Goal: Task Accomplishment & Management: Manage account settings

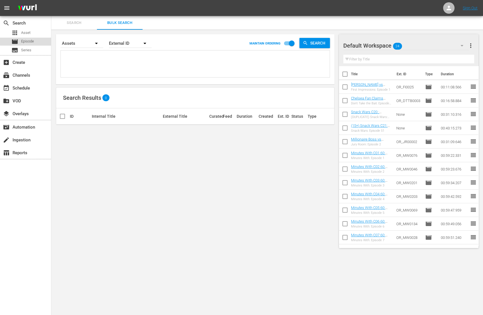
click at [38, 40] on div "movie Episode" at bounding box center [25, 42] width 51 height 8
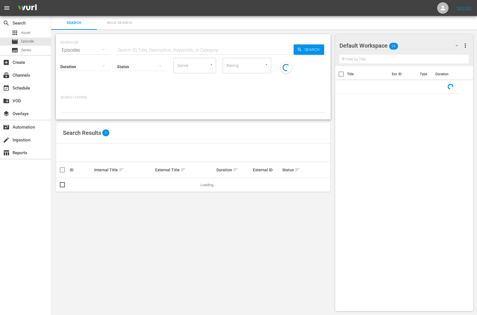
click at [127, 21] on span "Bulk Search" at bounding box center [119, 23] width 39 height 7
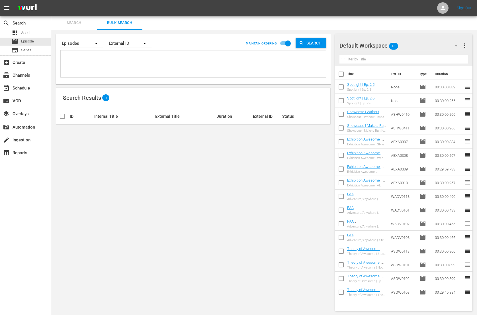
click at [100, 55] on textarea at bounding box center [194, 65] width 264 height 26
paste textarea "765073 765074 8022135 8344468 960628 960629 960630 960602 2159483 2159532 21595…"
type textarea "765073 765074 8022135 8344468 960628 960629 960630 960602 2159483 2159532 21595…"
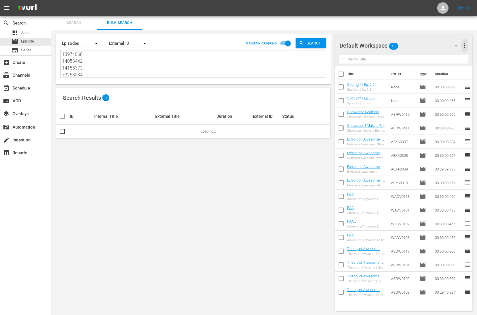
click at [386, 42] on span "more_vert" at bounding box center [465, 45] width 7 height 7
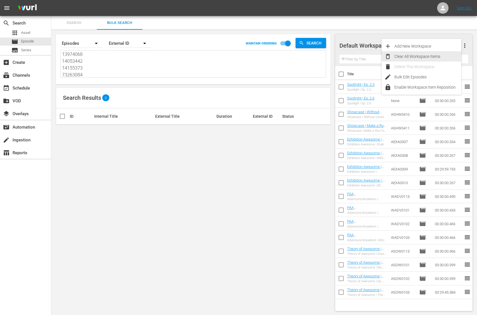
click at [386, 56] on div "Clear All Workspace Items" at bounding box center [428, 56] width 67 height 10
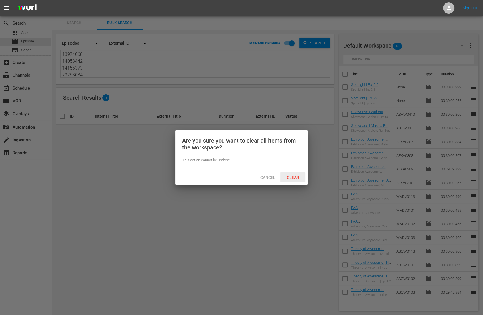
click at [294, 178] on span "Clear" at bounding box center [292, 177] width 21 height 5
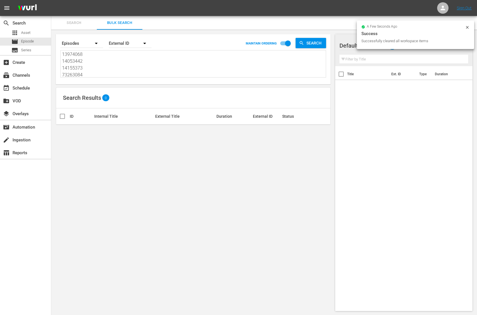
click at [131, 37] on div "External ID" at bounding box center [130, 43] width 43 height 16
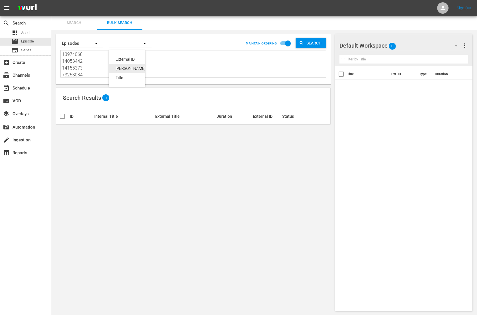
click at [132, 69] on div "Wurl ID" at bounding box center [133, 68] width 34 height 9
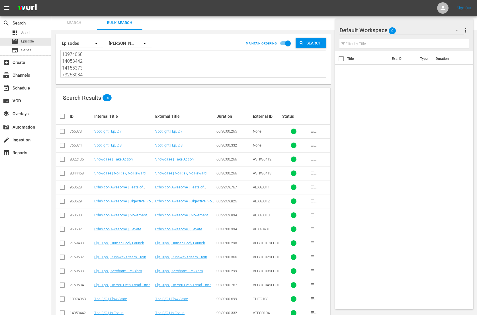
scroll to position [41, 0]
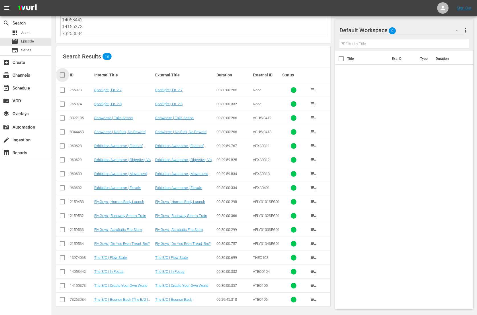
click at [60, 74] on input "checkbox" at bounding box center [64, 75] width 11 height 7
checkbox input "true"
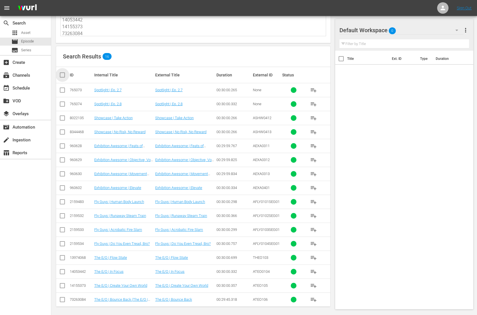
checkbox input "true"
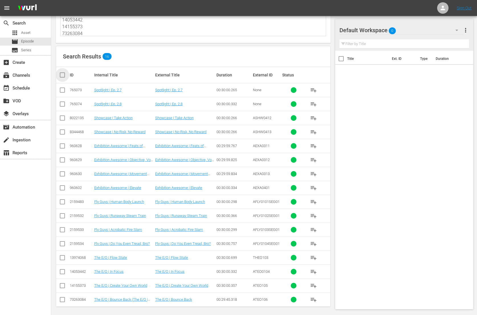
checkbox input "true"
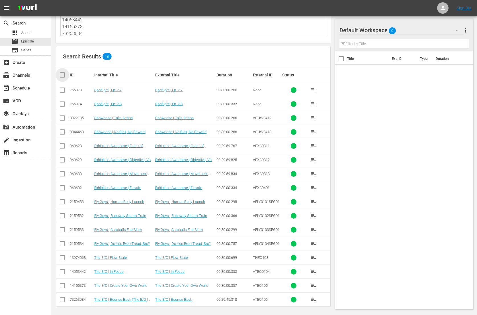
checkbox input "true"
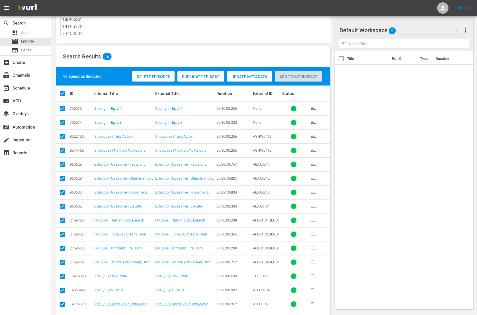
click at [301, 80] on div "Add to Workspace" at bounding box center [298, 76] width 47 height 11
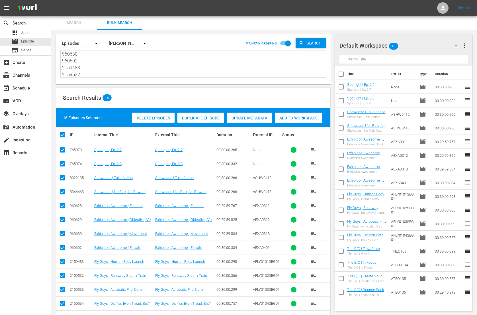
scroll to position [0, 0]
drag, startPoint x: 107, startPoint y: 73, endPoint x: 50, endPoint y: 32, distance: 70.6
click at [51, 0] on div "search Search apps Asset movie Episode subtitles Series add_box Create subscrip…" at bounding box center [264, 0] width 426 height 0
paste textarea "5 765079 8970721 9193179 960605 960606 960608 960609 960610 960611 960612 96061…"
type textarea "765075 765079 8970721 9193179 960605 960606 960608 960609 960610 960611 960612 …"
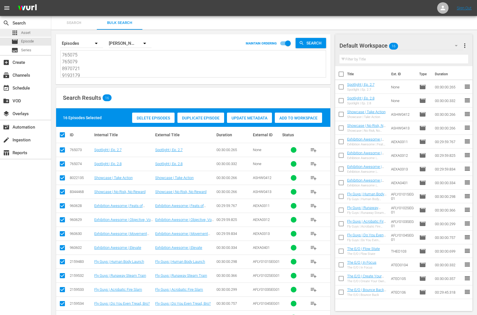
scroll to position [83, 0]
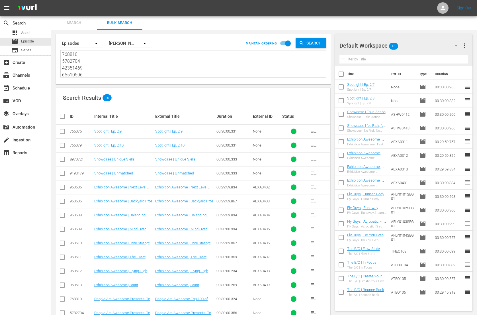
type textarea "765075 765079 8970721 9193179 960605 960606 960608 960609 960610 960611 960612 …"
click at [386, 44] on span "more_vert" at bounding box center [465, 45] width 7 height 7
click at [386, 56] on div "Clear All Workspace Items" at bounding box center [428, 56] width 67 height 10
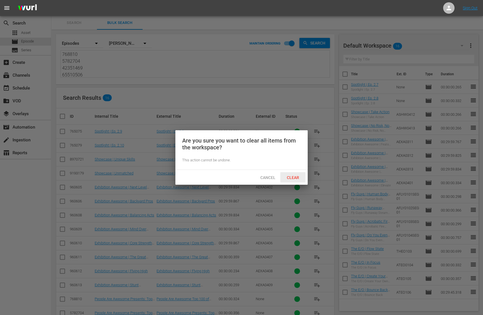
click at [294, 177] on span "Clear" at bounding box center [292, 177] width 21 height 5
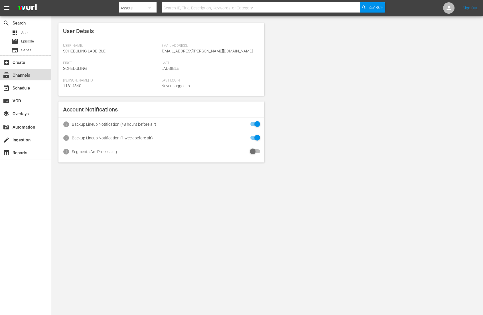
click at [27, 74] on div "subscriptions Channels" at bounding box center [16, 74] width 32 height 5
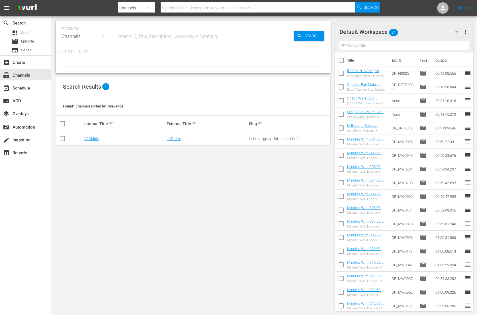
click at [233, 36] on input "text" at bounding box center [205, 37] width 178 height 14
type input "peopl"
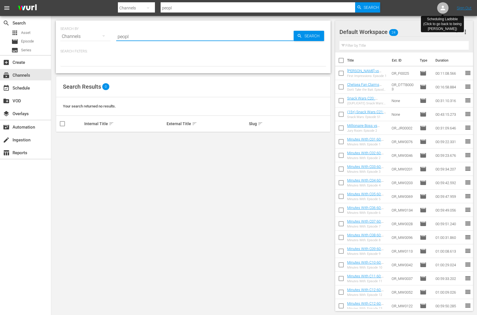
type input "peopl"
click at [445, 7] on icon at bounding box center [443, 8] width 7 height 7
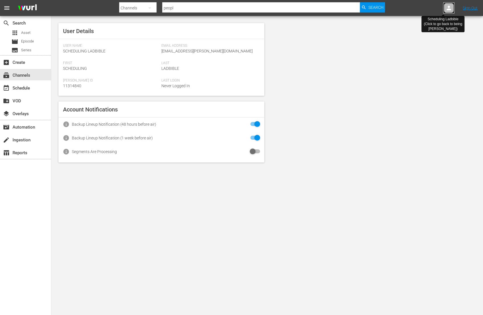
click at [445, 7] on div at bounding box center [448, 7] width 11 height 11
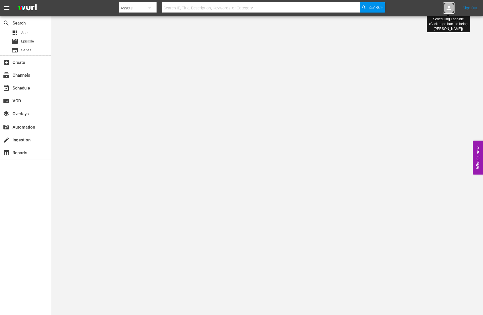
click at [451, 8] on icon at bounding box center [448, 8] width 7 height 7
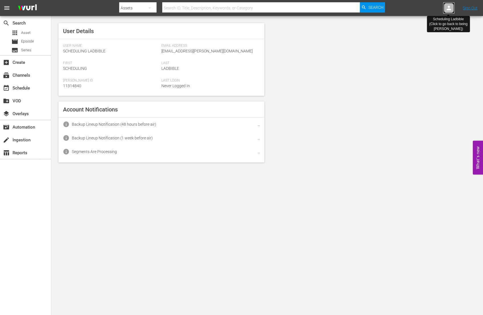
click at [451, 8] on icon at bounding box center [448, 8] width 7 height 7
click at [444, 11] on div at bounding box center [448, 7] width 11 height 11
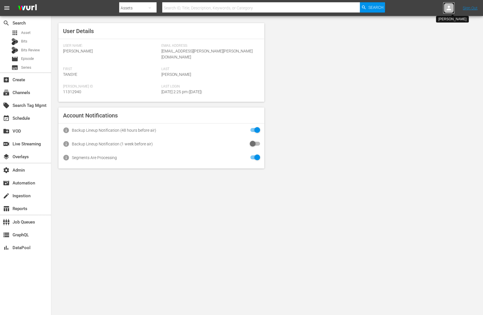
click at [450, 7] on icon at bounding box center [448, 8] width 7 height 7
click at [450, 8] on input "text" at bounding box center [433, 9] width 73 height 14
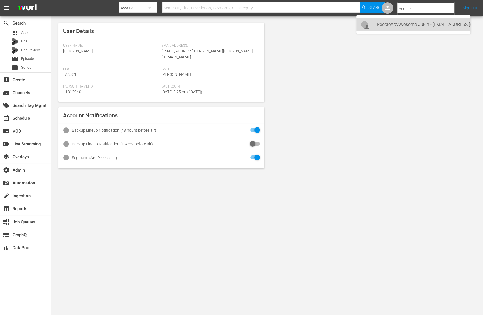
click at [456, 24] on div "PeopleAreAwesome Jukin <[EMAIL_ADDRESS][PERSON_NAME][DOMAIN_NAME]>" at bounding box center [421, 25] width 89 height 14
type input "PeopleAreAwesome Jukin (11313865)"
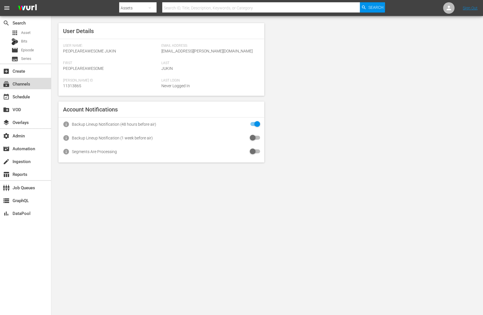
click at [23, 86] on div "subscriptions Channels" at bounding box center [16, 82] width 32 height 5
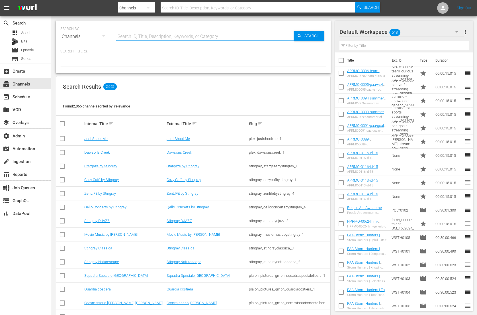
click at [142, 36] on input "text" at bounding box center [205, 37] width 178 height 14
type input "peopl"
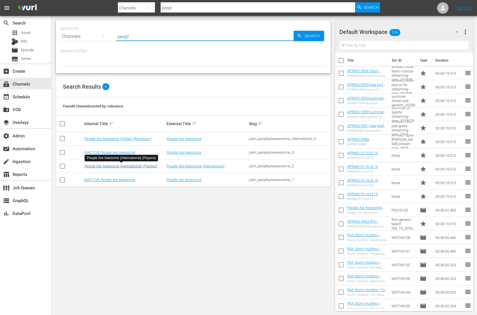
type input "peopl"
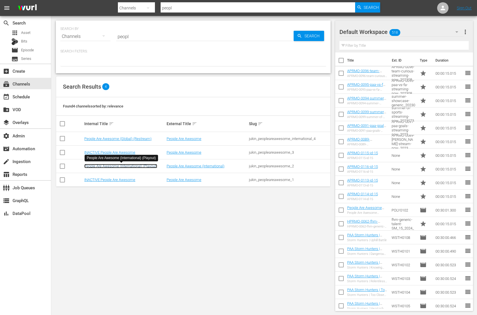
click at [142, 165] on link "People Are Awesome (International) (Playout)" at bounding box center [120, 166] width 73 height 4
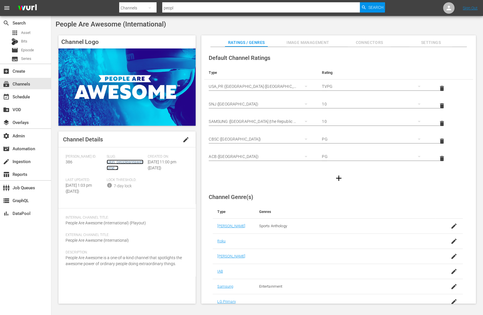
click at [129, 162] on link "jukin_peopleareawesome_2" at bounding box center [125, 165] width 37 height 11
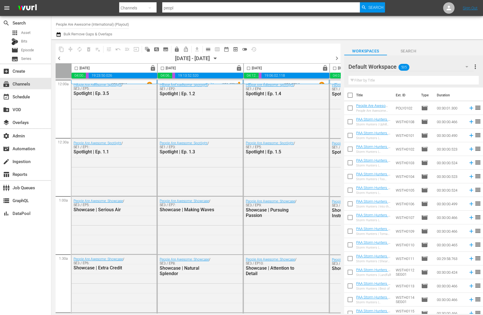
click at [337, 58] on span "chevron_right" at bounding box center [336, 58] width 7 height 7
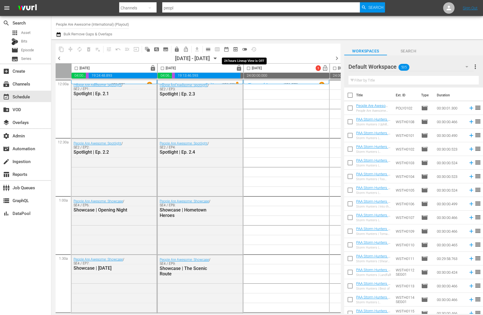
click at [246, 49] on span "toggle_off" at bounding box center [245, 49] width 6 height 6
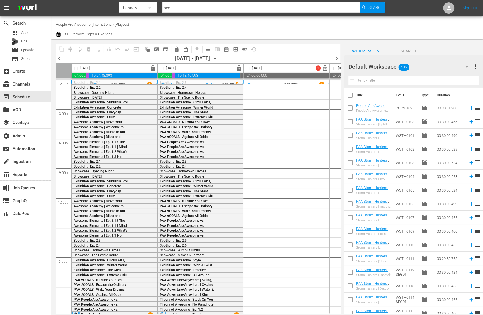
scroll to position [5, 0]
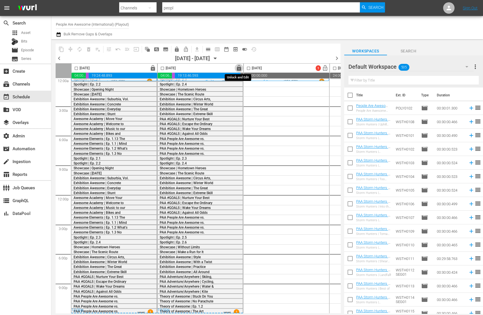
click at [238, 67] on span "lock" at bounding box center [239, 68] width 7 height 7
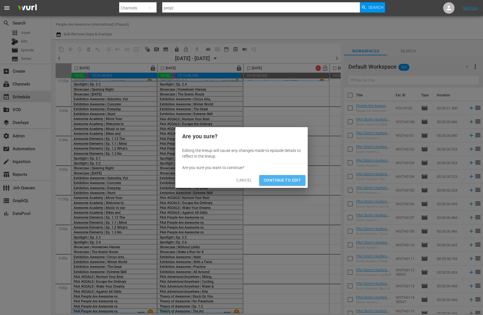
click at [298, 184] on button "Continue to Edit" at bounding box center [282, 180] width 46 height 11
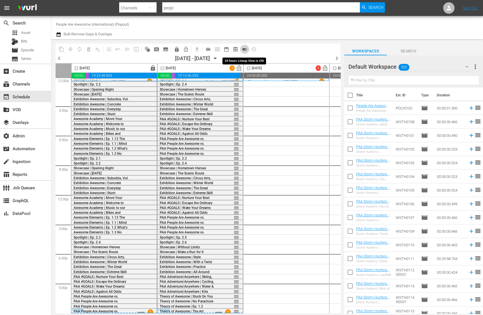
click at [243, 48] on span "toggle_on" at bounding box center [245, 49] width 6 height 6
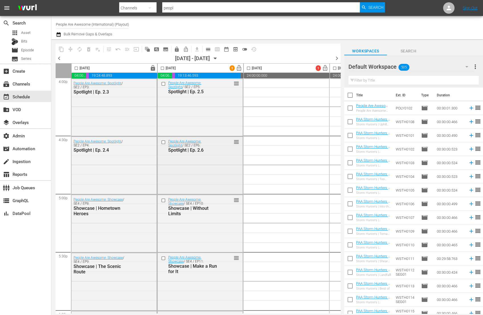
scroll to position [1854, 0]
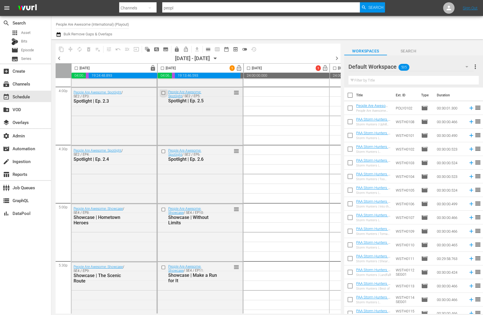
click at [163, 92] on input "checkbox" at bounding box center [164, 93] width 6 height 5
click at [163, 150] on input "checkbox" at bounding box center [164, 151] width 6 height 5
click at [162, 210] on input "checkbox" at bounding box center [164, 209] width 6 height 5
click at [424, 66] on div "Default Workspace 505" at bounding box center [410, 67] width 125 height 16
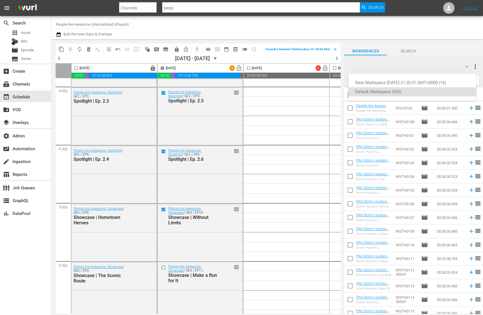
click at [448, 9] on div "New Workspace Tue Jun 03 2025 21:20:31 GMT+0000 (16) Default Workspace (505)" at bounding box center [241, 157] width 483 height 315
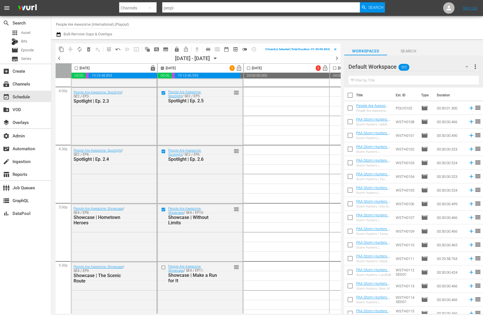
click at [448, 9] on div "New Workspace Tue Jun 03 2025 21:20:31 GMT+0000 (16) Default Workspace (505)" at bounding box center [241, 157] width 483 height 315
click at [448, 8] on icon at bounding box center [448, 8] width 7 height 7
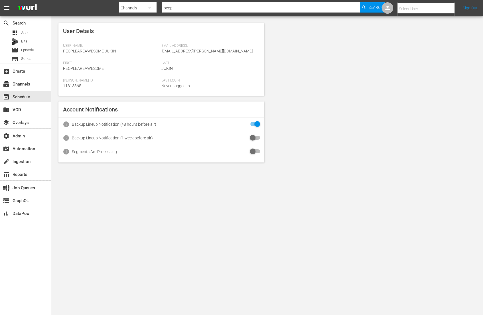
click at [448, 8] on input "text" at bounding box center [433, 9] width 73 height 14
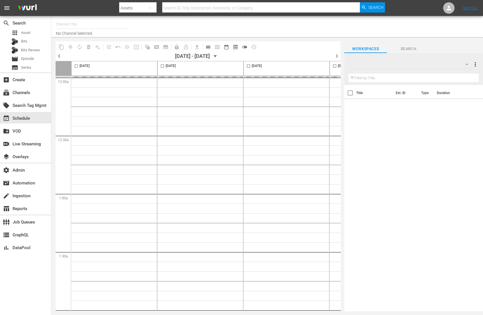
type input "People Are Awesome (International) (Playout) (386)"
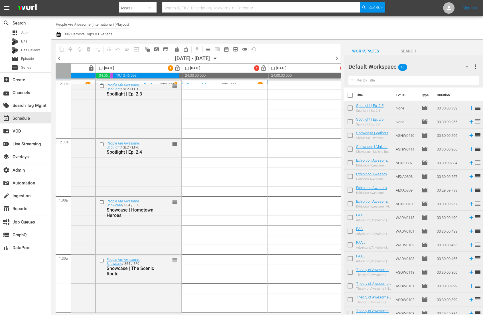
scroll to position [0, 76]
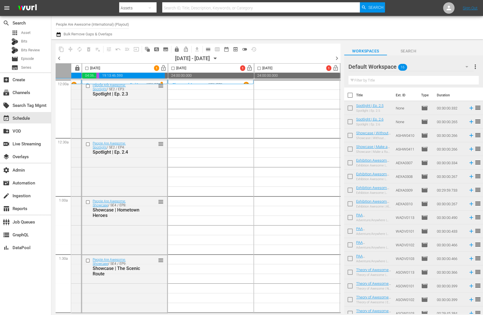
click at [174, 67] on input "checkbox" at bounding box center [173, 69] width 7 height 7
checkbox input "true"
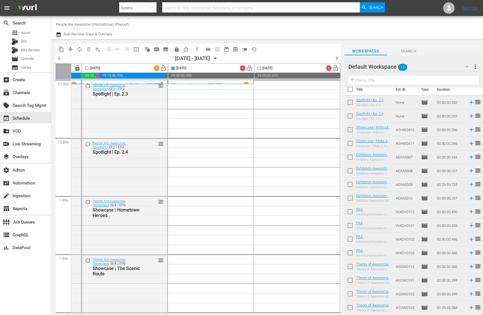
click at [350, 89] on input "checkbox" at bounding box center [350, 91] width 12 height 12
checkbox input "true"
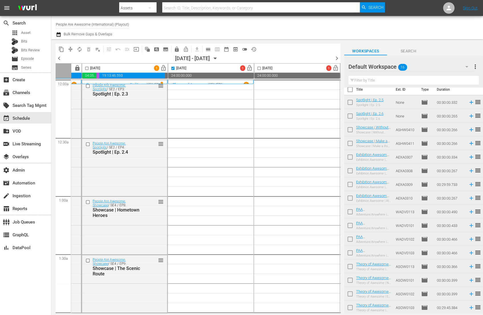
checkbox input "true"
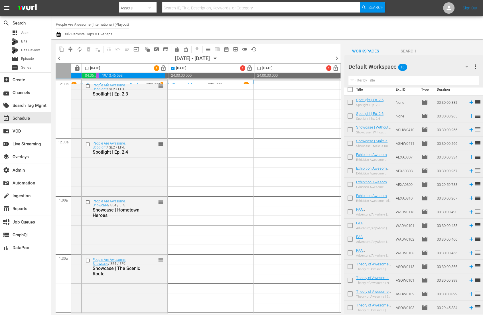
checkbox input "true"
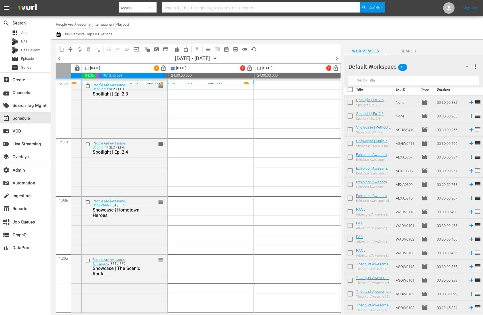
checkbox input "true"
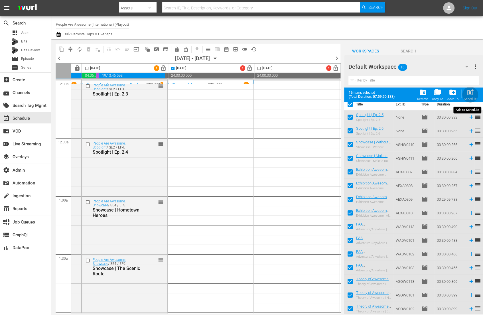
click at [468, 94] on span "post_add" at bounding box center [470, 92] width 8 height 8
checkbox input "false"
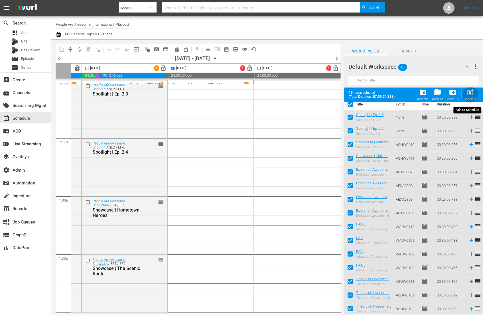
checkbox input "false"
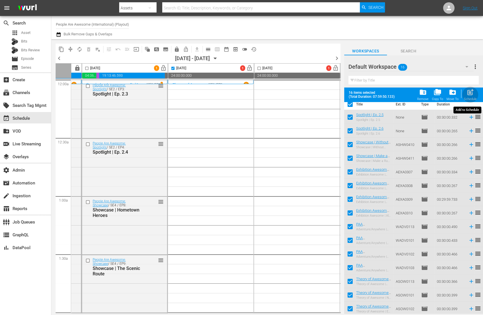
checkbox input "false"
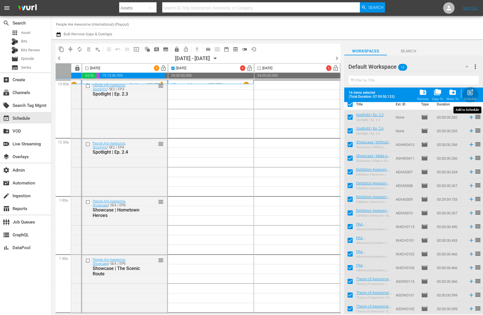
checkbox input "false"
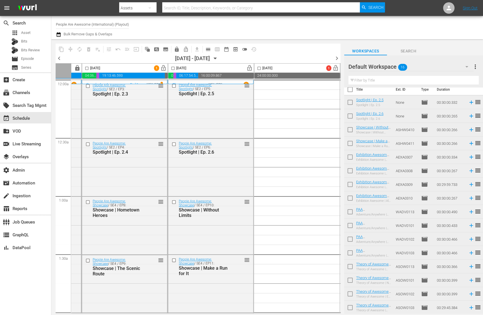
click at [172, 68] on input "checkbox" at bounding box center [173, 69] width 7 height 7
checkbox input "true"
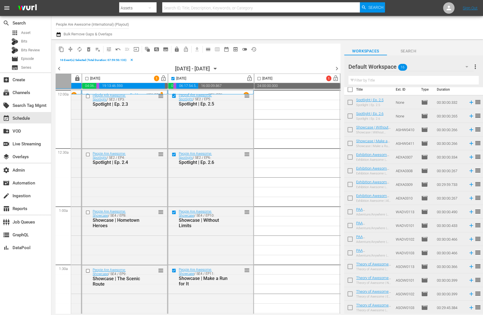
click at [350, 88] on input "checkbox" at bounding box center [350, 91] width 12 height 12
checkbox input "true"
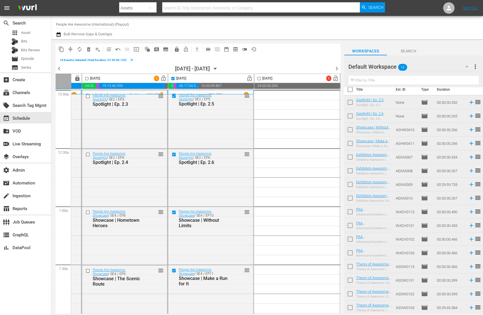
checkbox input "true"
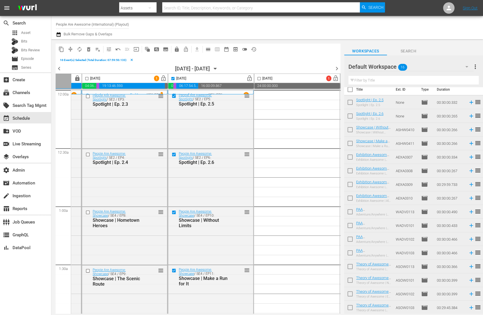
checkbox input "true"
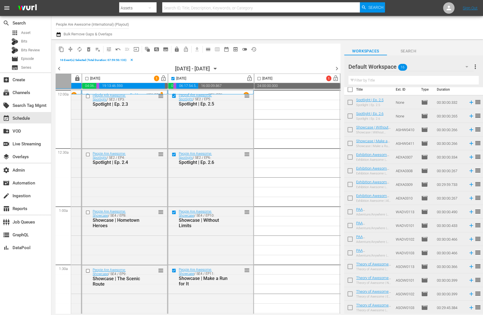
checkbox input "true"
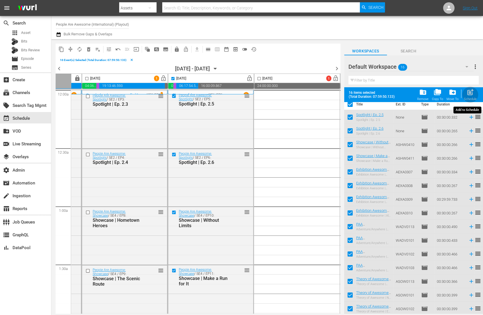
click at [472, 92] on span "post_add" at bounding box center [470, 92] width 8 height 8
checkbox input "false"
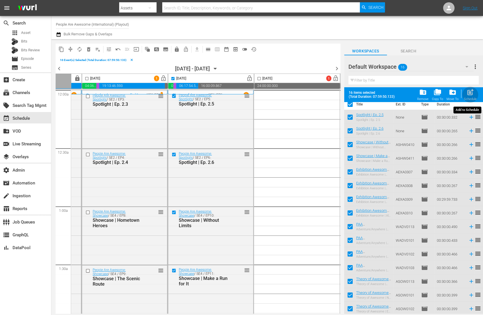
checkbox input "false"
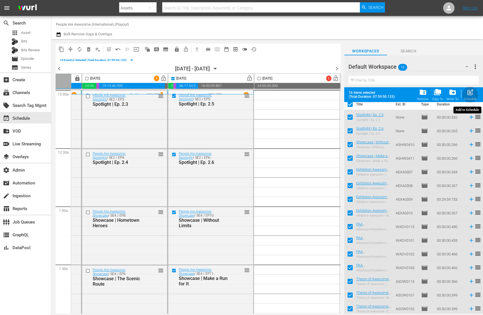
checkbox input "false"
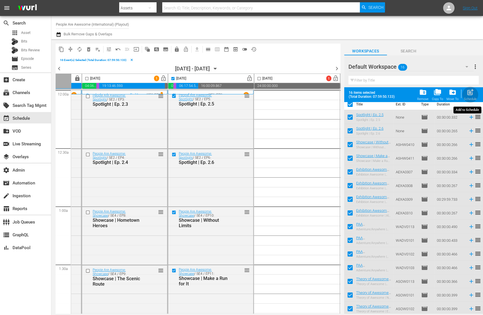
checkbox input "false"
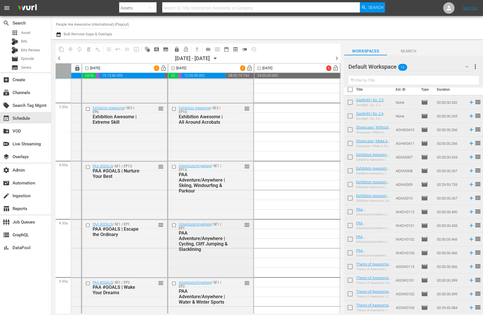
scroll to position [424, 76]
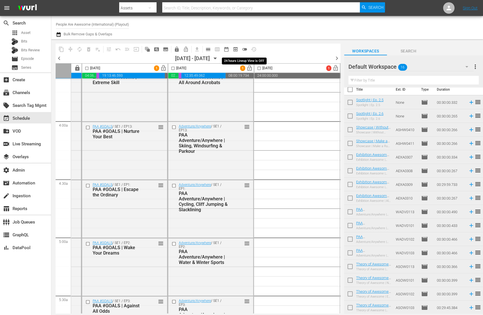
click at [244, 50] on span "toggle_off" at bounding box center [245, 49] width 6 height 6
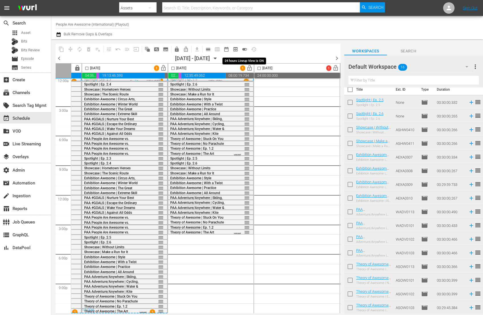
scroll to position [5, 76]
click at [172, 68] on input "checkbox" at bounding box center [173, 69] width 7 height 7
checkbox input "true"
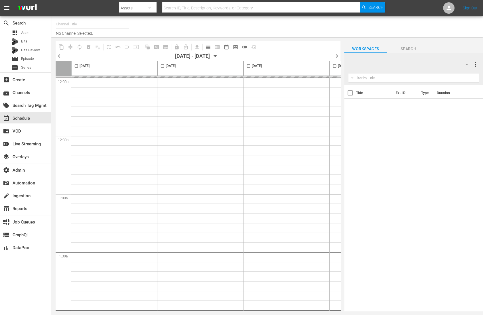
type input "People Are Awesome (International) (Playout) (386)"
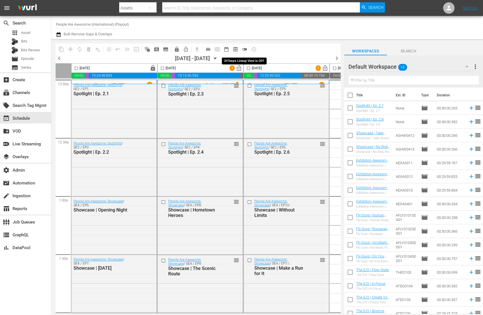
click at [245, 48] on span "toggle_off" at bounding box center [245, 49] width 6 height 6
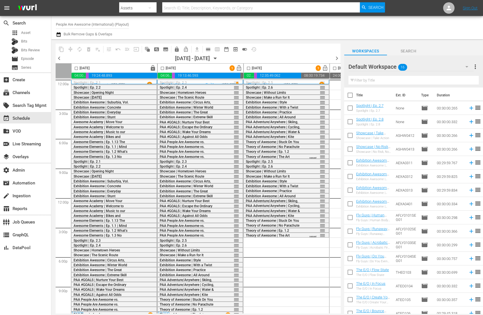
click at [248, 68] on input "checkbox" at bounding box center [248, 69] width 7 height 7
checkbox input "true"
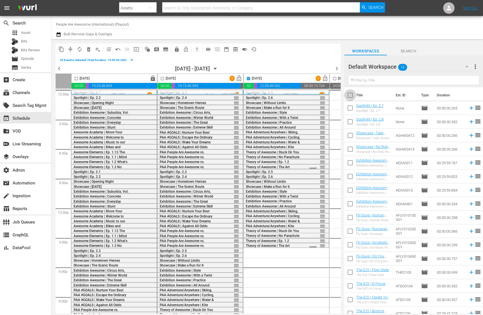
click at [351, 96] on input "checkbox" at bounding box center [350, 96] width 12 height 12
checkbox input "true"
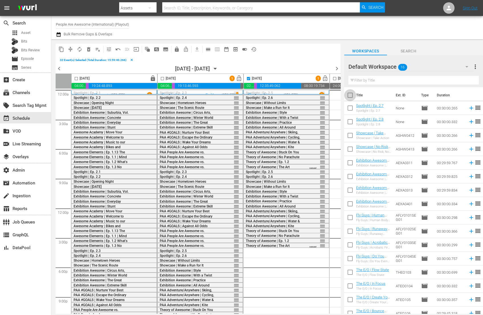
checkbox input "true"
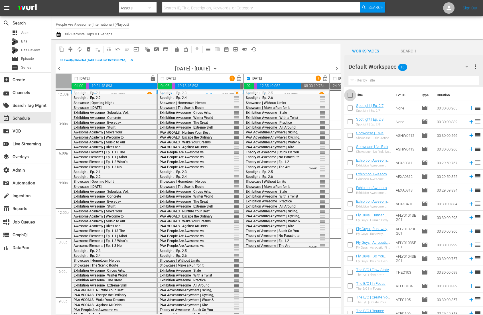
checkbox input "true"
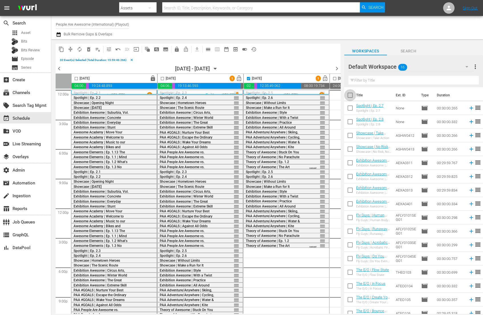
checkbox input "true"
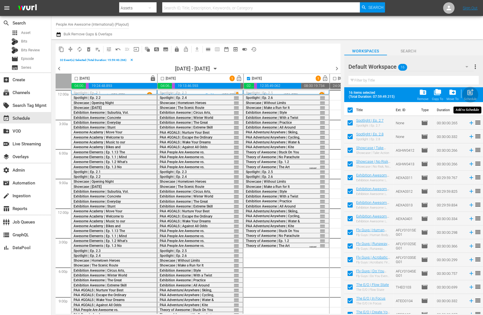
click at [469, 94] on span "post_add" at bounding box center [470, 92] width 8 height 8
checkbox input "false"
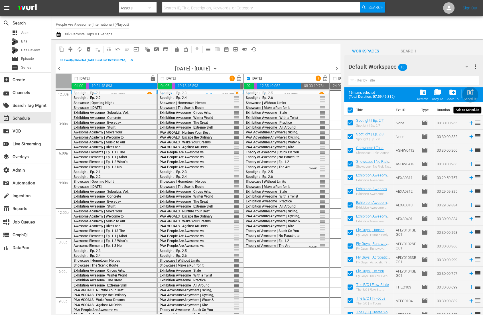
checkbox input "false"
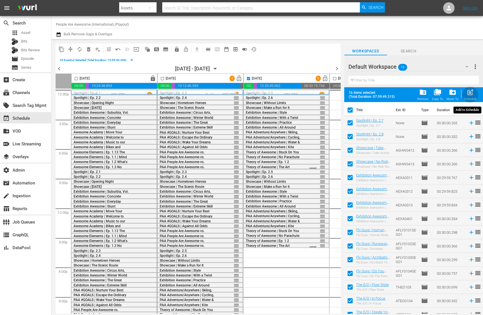
checkbox input "false"
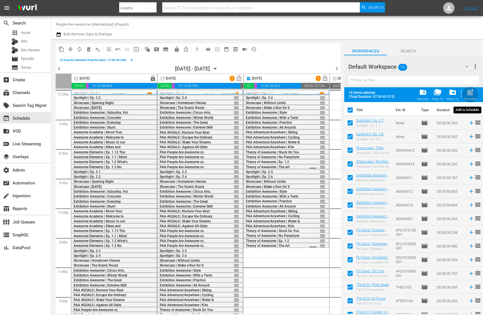
checkbox input "false"
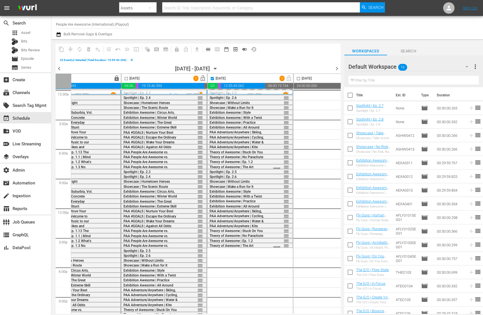
scroll to position [0, 53]
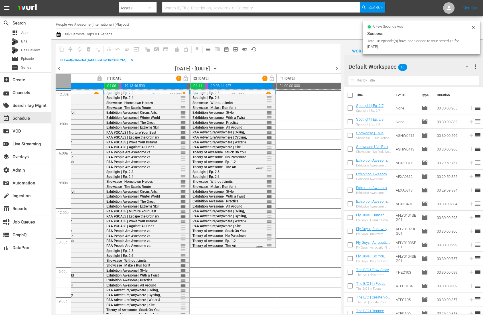
checkbox input "false"
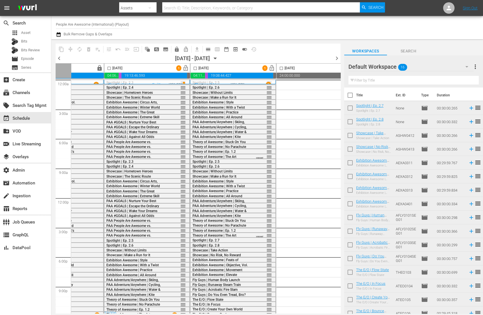
click at [281, 69] on input "checkbox" at bounding box center [281, 69] width 7 height 7
checkbox input "true"
click at [353, 95] on input "checkbox" at bounding box center [350, 96] width 12 height 12
checkbox input "true"
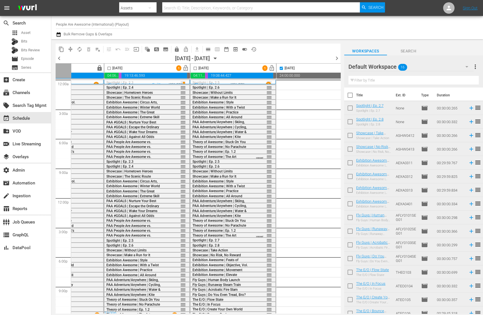
checkbox input "true"
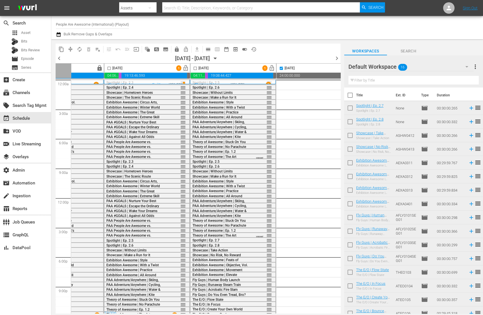
checkbox input "true"
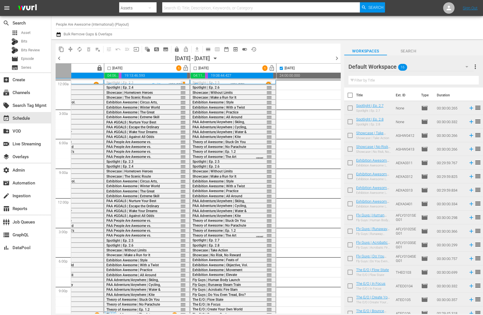
checkbox input "true"
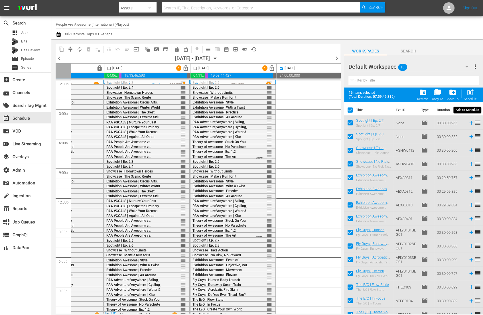
click at [470, 91] on span "post_add" at bounding box center [470, 92] width 8 height 8
checkbox input "false"
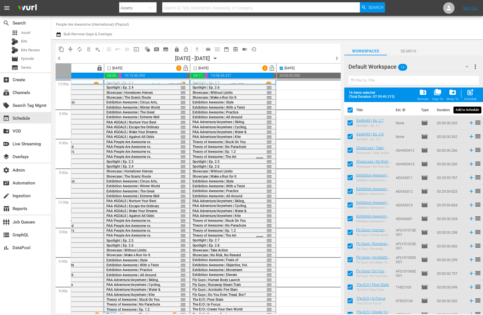
checkbox input "false"
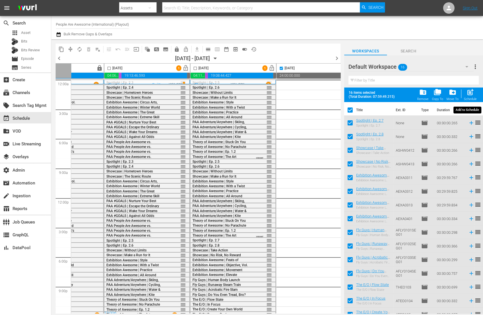
checkbox input "false"
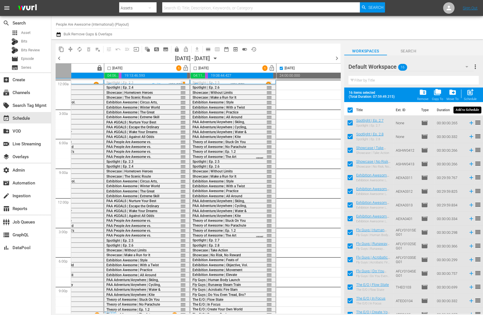
checkbox input "false"
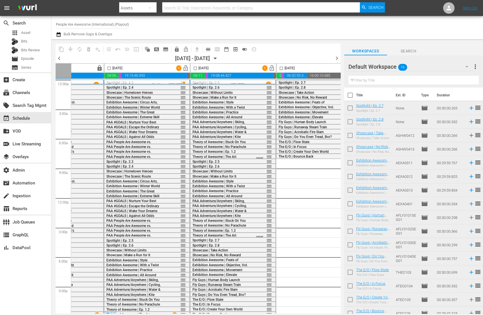
click at [283, 69] on input "checkbox" at bounding box center [281, 69] width 7 height 7
checkbox input "true"
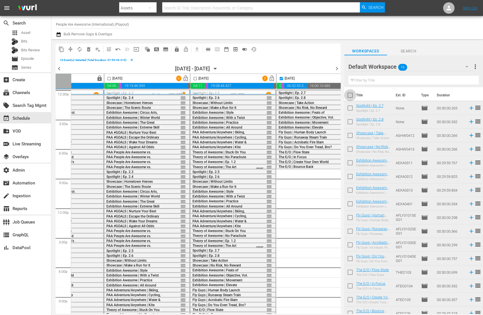
click at [351, 94] on input "checkbox" at bounding box center [350, 96] width 12 height 12
checkbox input "true"
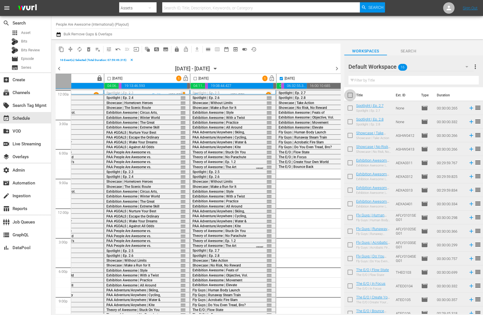
checkbox input "true"
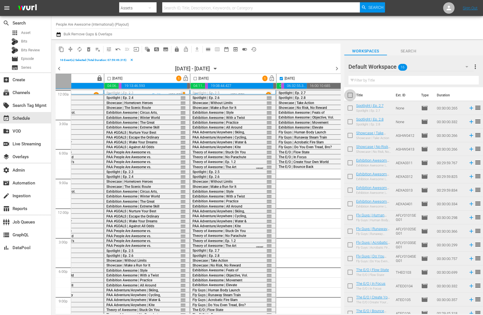
checkbox input "true"
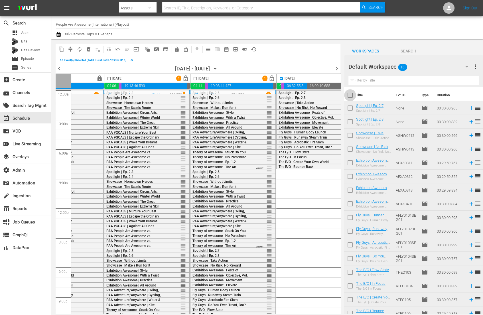
checkbox input "true"
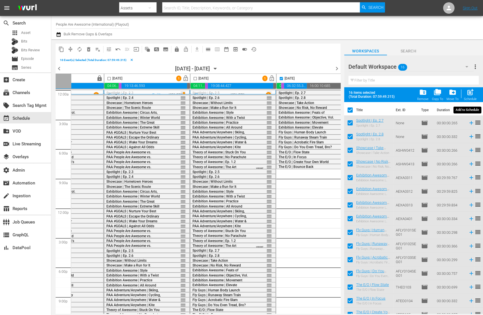
click at [473, 94] on span "post_add" at bounding box center [470, 92] width 8 height 8
checkbox input "false"
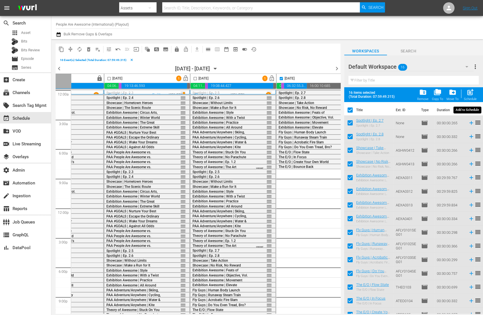
checkbox input "false"
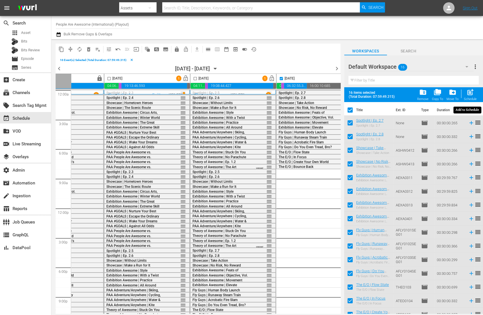
checkbox input "false"
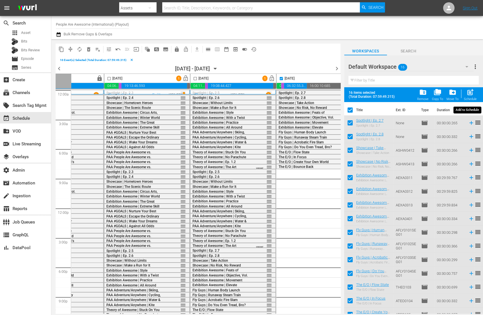
checkbox input "false"
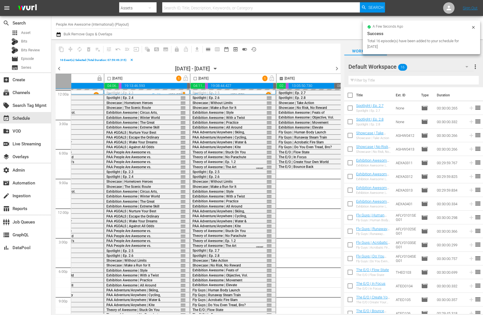
checkbox input "false"
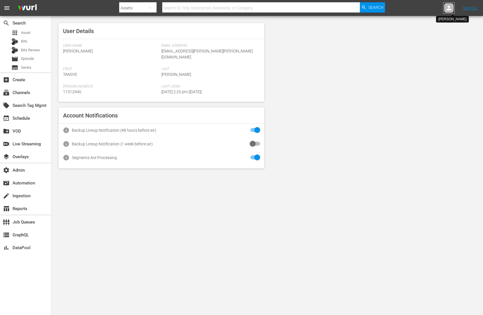
click at [450, 8] on icon at bounding box center [448, 8] width 7 height 7
click at [450, 8] on input "text" at bounding box center [433, 9] width 73 height 14
click at [420, 9] on input "text" at bounding box center [433, 9] width 73 height 14
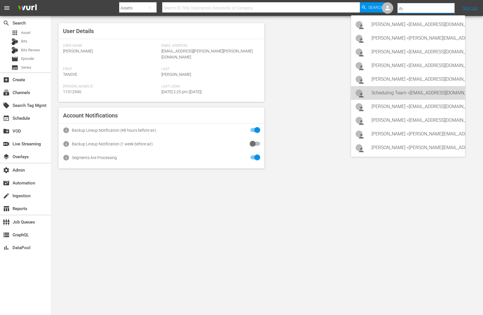
click at [429, 95] on div "Scheduling Team <[EMAIL_ADDRESS][DOMAIN_NAME]>" at bounding box center [415, 93] width 89 height 14
type input "Scheduling Team (11313738)"
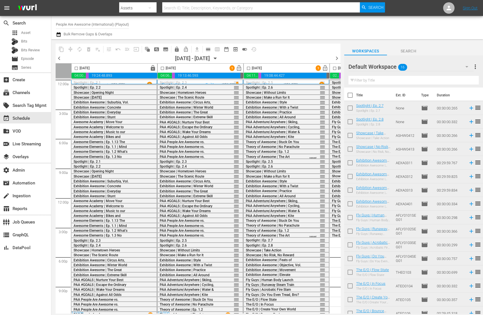
scroll to position [0, 53]
